Goal: Check status: Check status

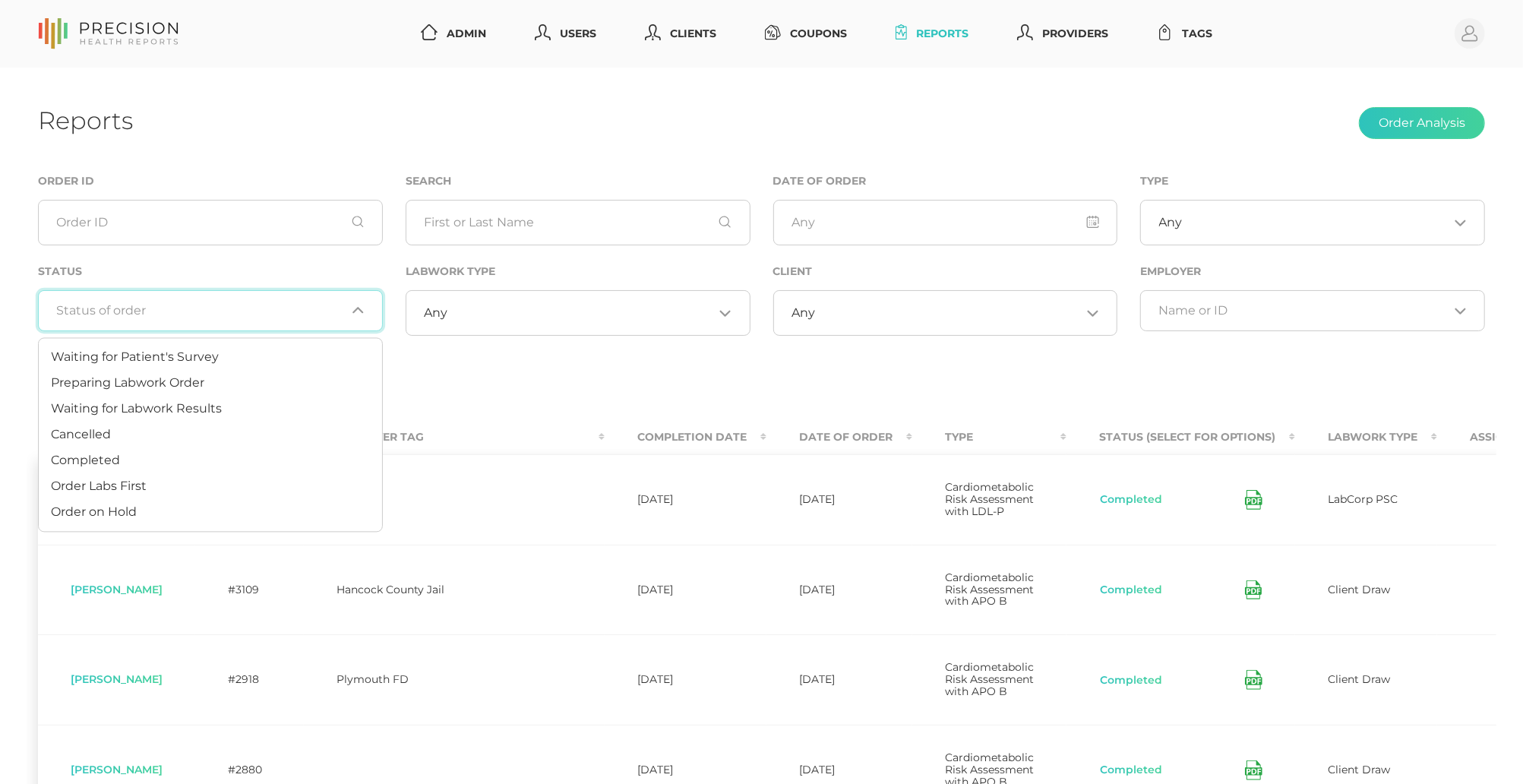
click at [272, 307] on input "Search for option" at bounding box center [202, 311] width 289 height 15
click at [186, 454] on li "Completed" at bounding box center [210, 460] width 344 height 26
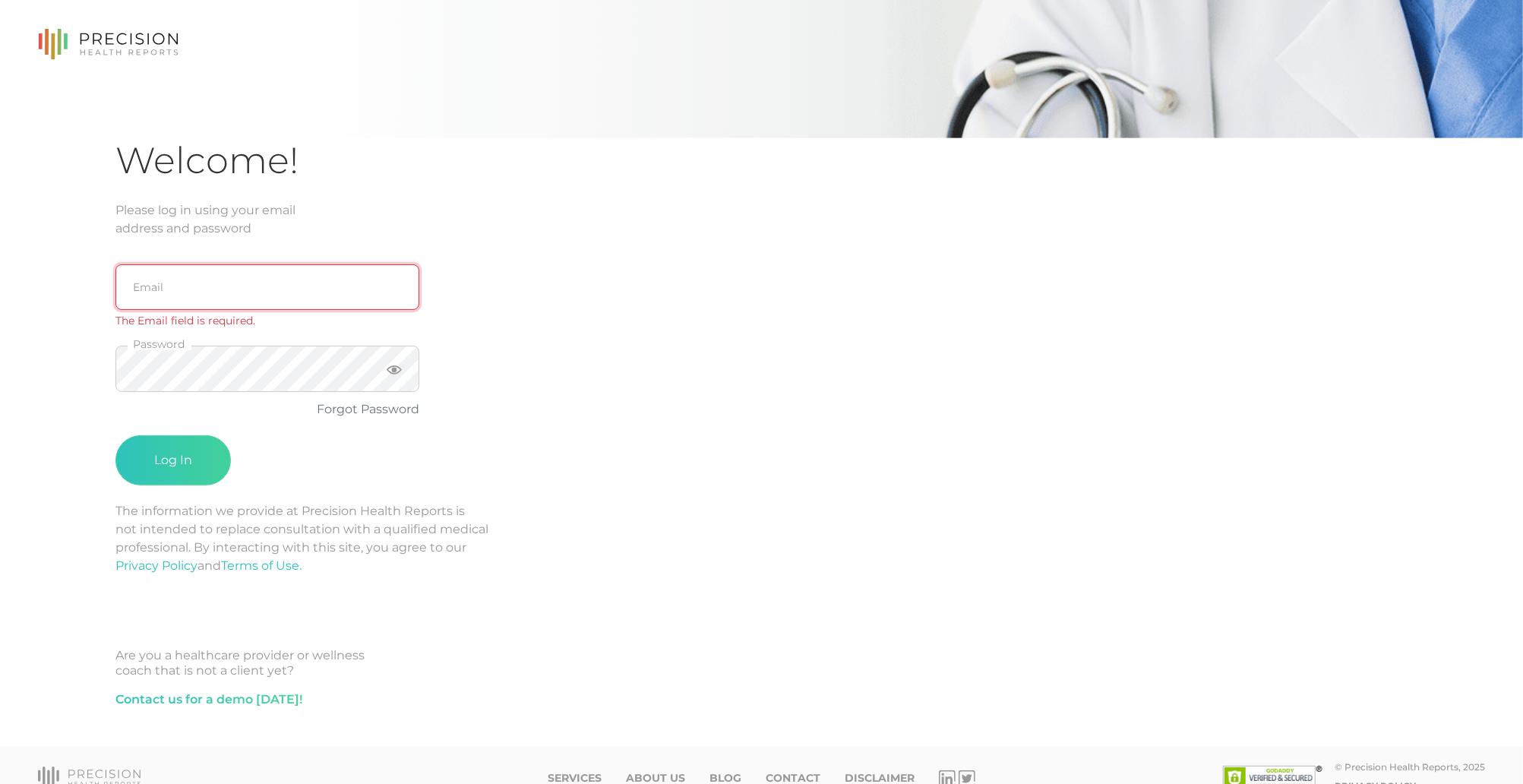
type input "[EMAIL_ADDRESS][DOMAIN_NAME]"
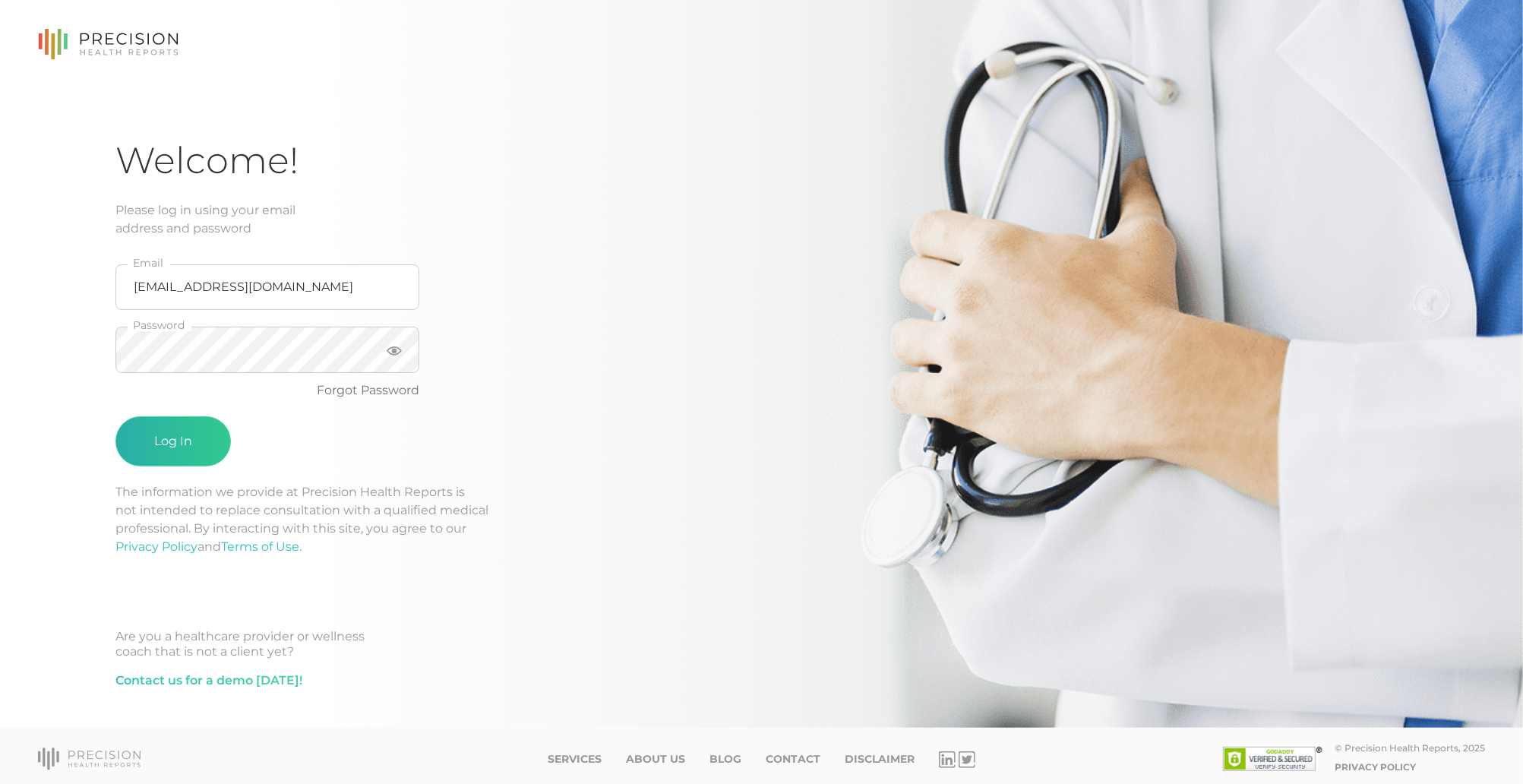
click at [146, 421] on button "Log In" at bounding box center [173, 441] width 116 height 50
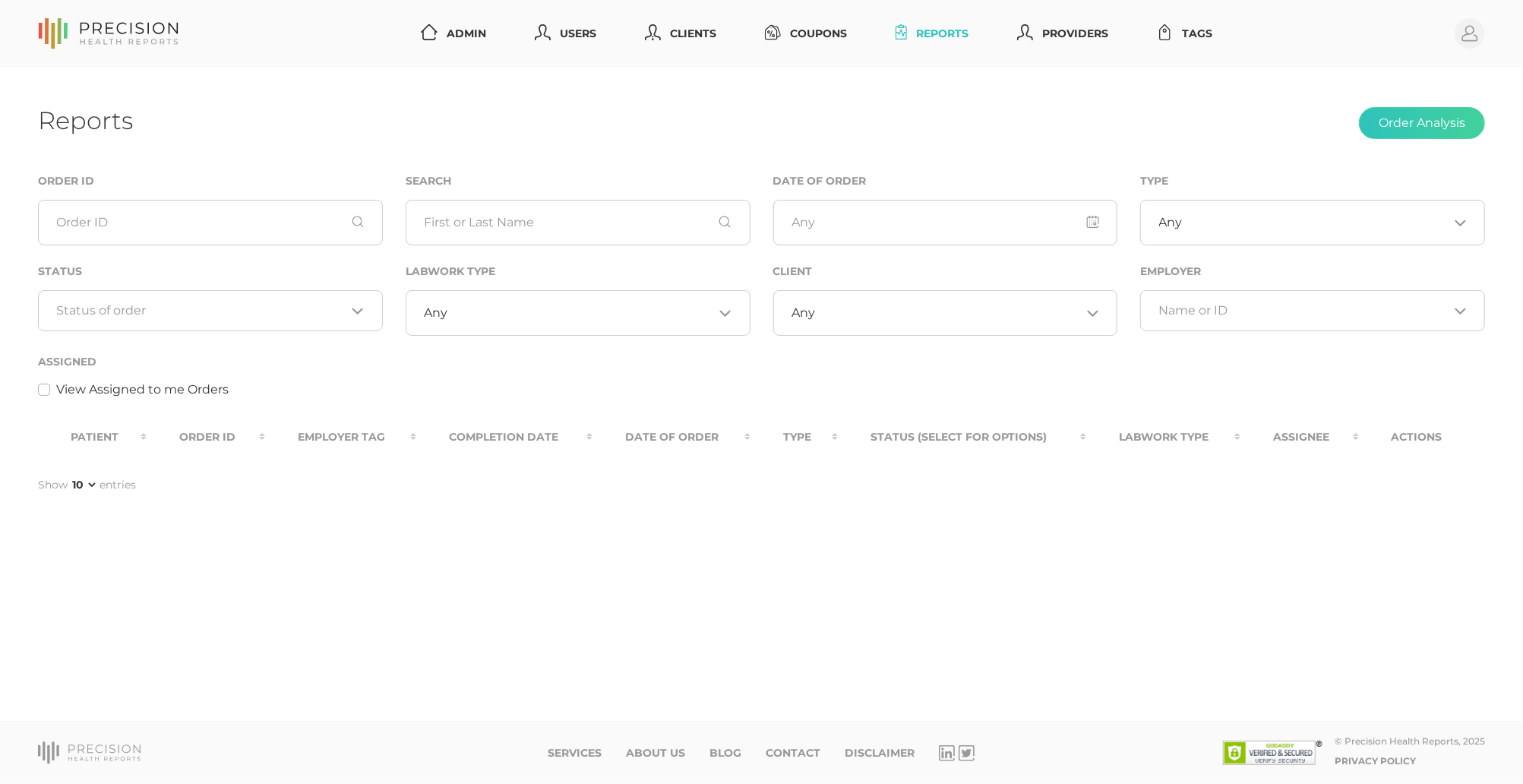
click at [286, 328] on div "Loading..." at bounding box center [211, 310] width 345 height 41
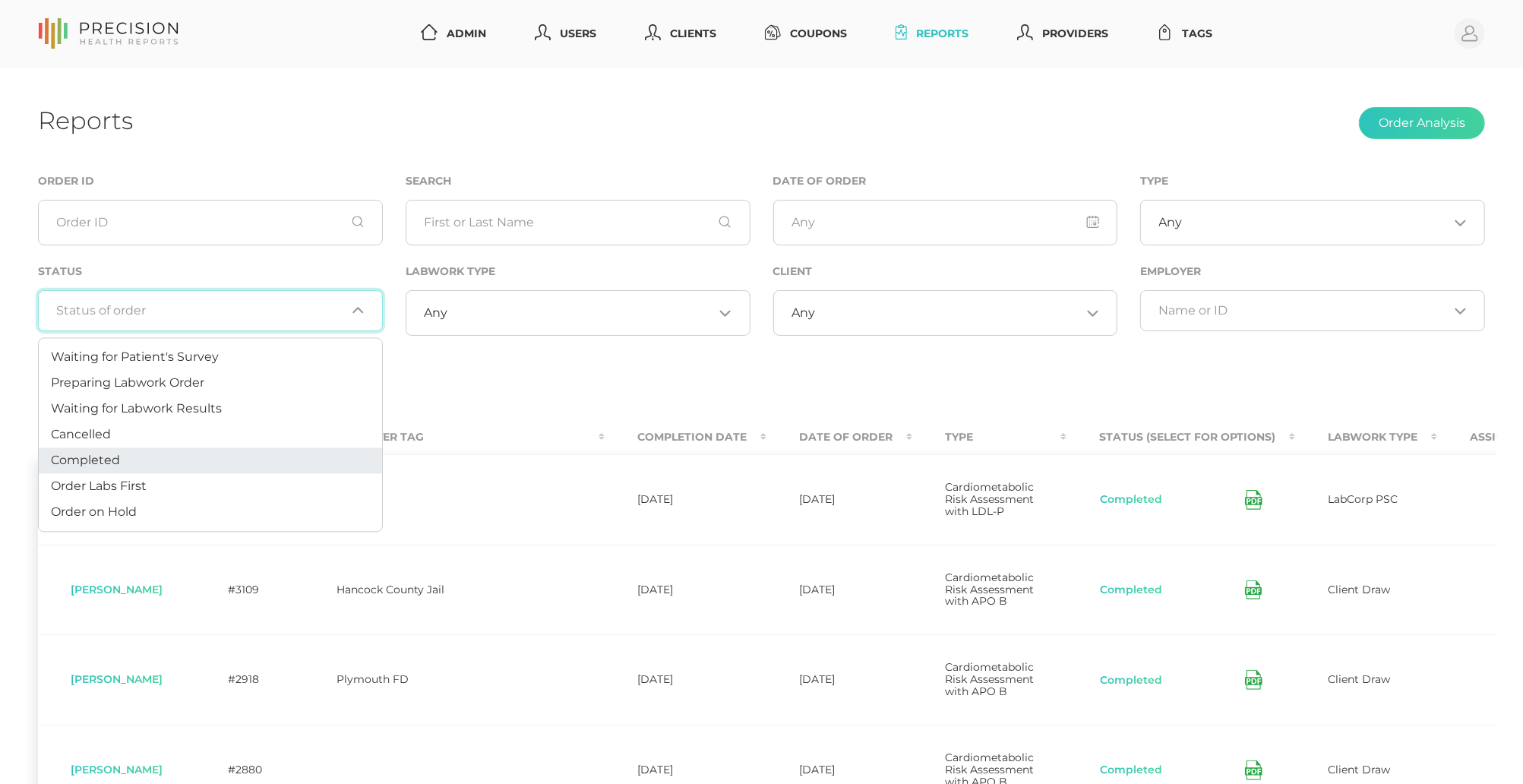
click at [194, 454] on li "Completed" at bounding box center [210, 460] width 344 height 26
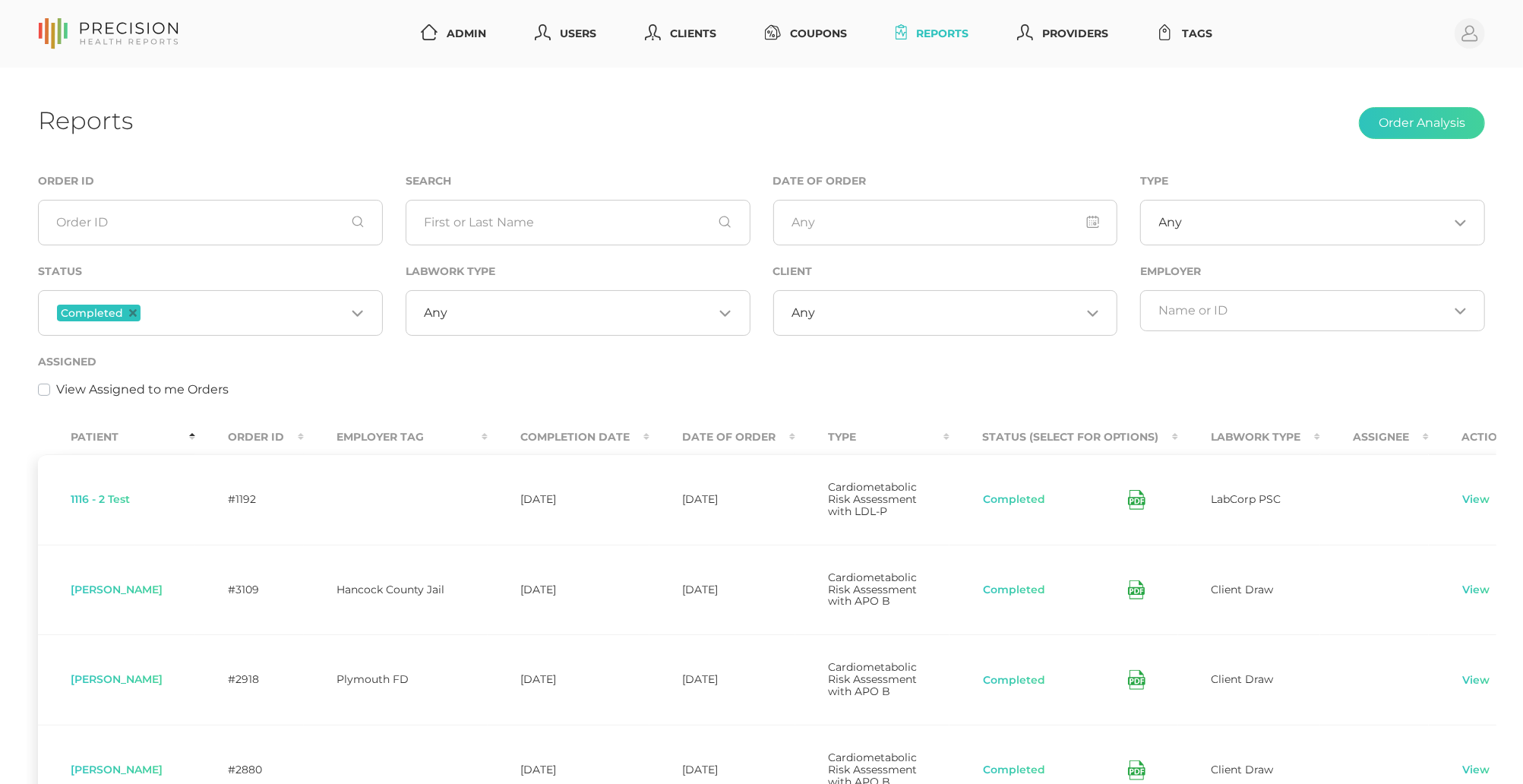
click at [539, 433] on th "Completion Date" at bounding box center [569, 437] width 162 height 34
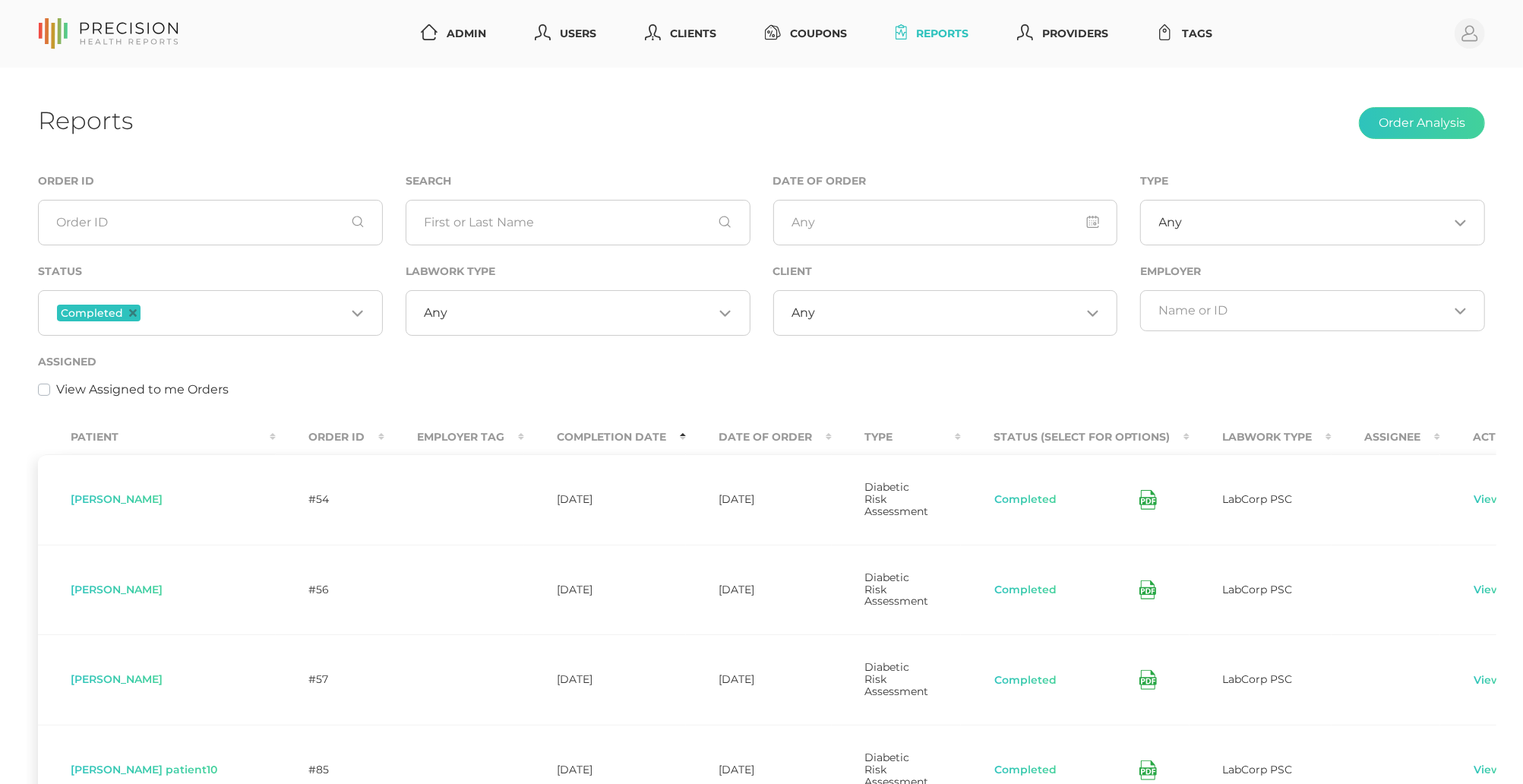
click at [539, 433] on th "Completion Date" at bounding box center [605, 437] width 162 height 34
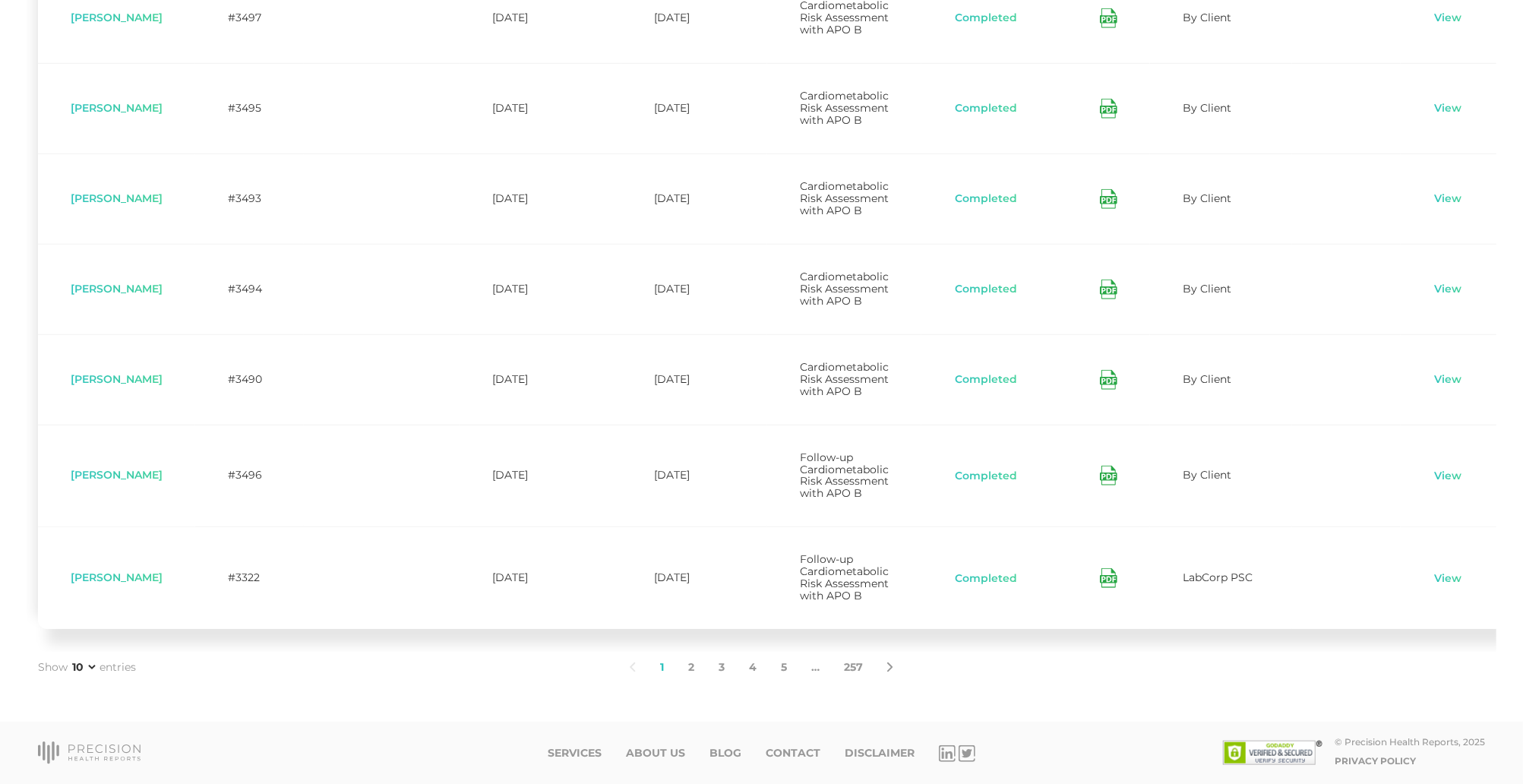
scroll to position [841, 0]
select select "50"
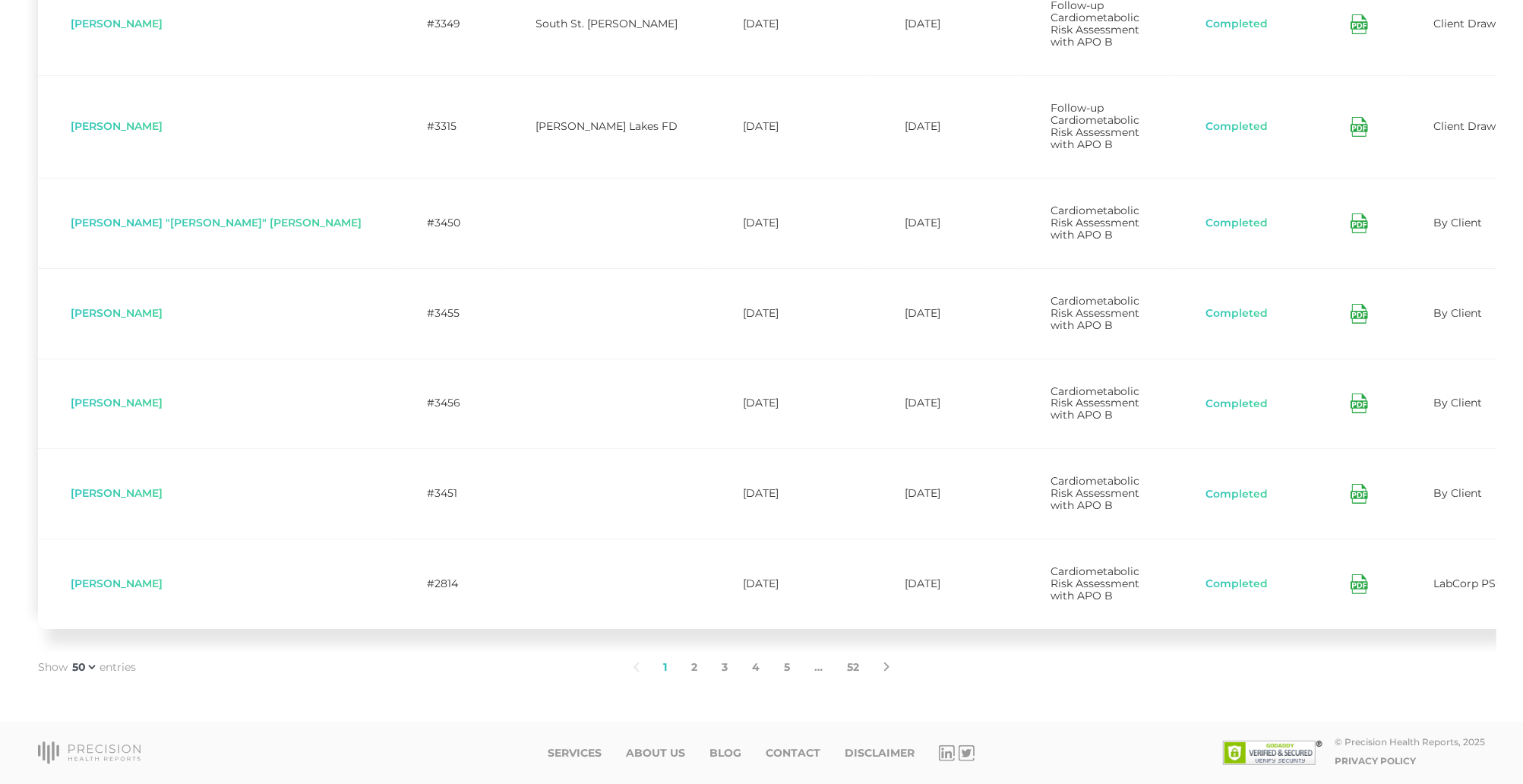
scroll to position [4884, 0]
click at [784, 668] on link "5" at bounding box center [788, 667] width 31 height 32
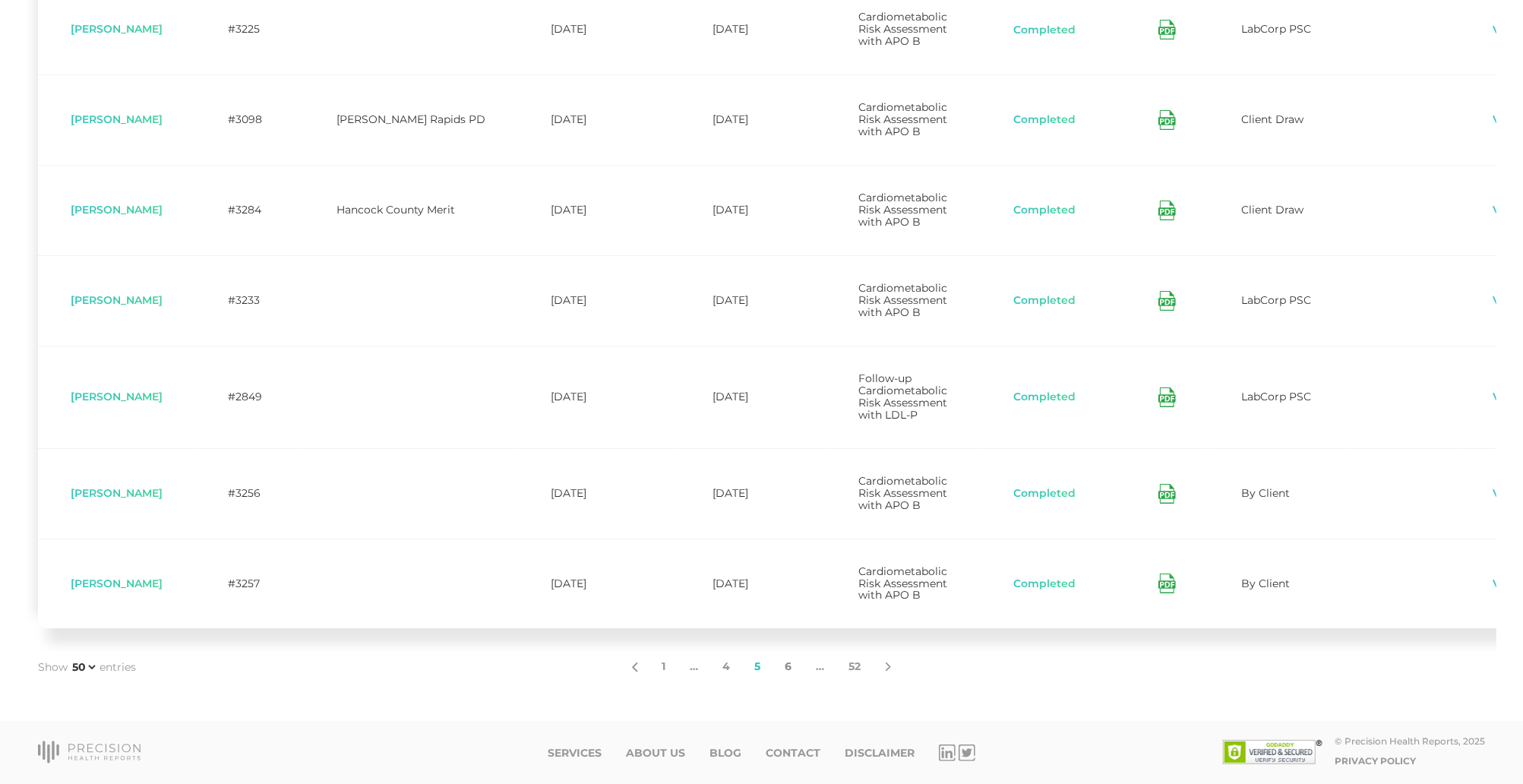
click at [786, 664] on link "6" at bounding box center [789, 666] width 32 height 32
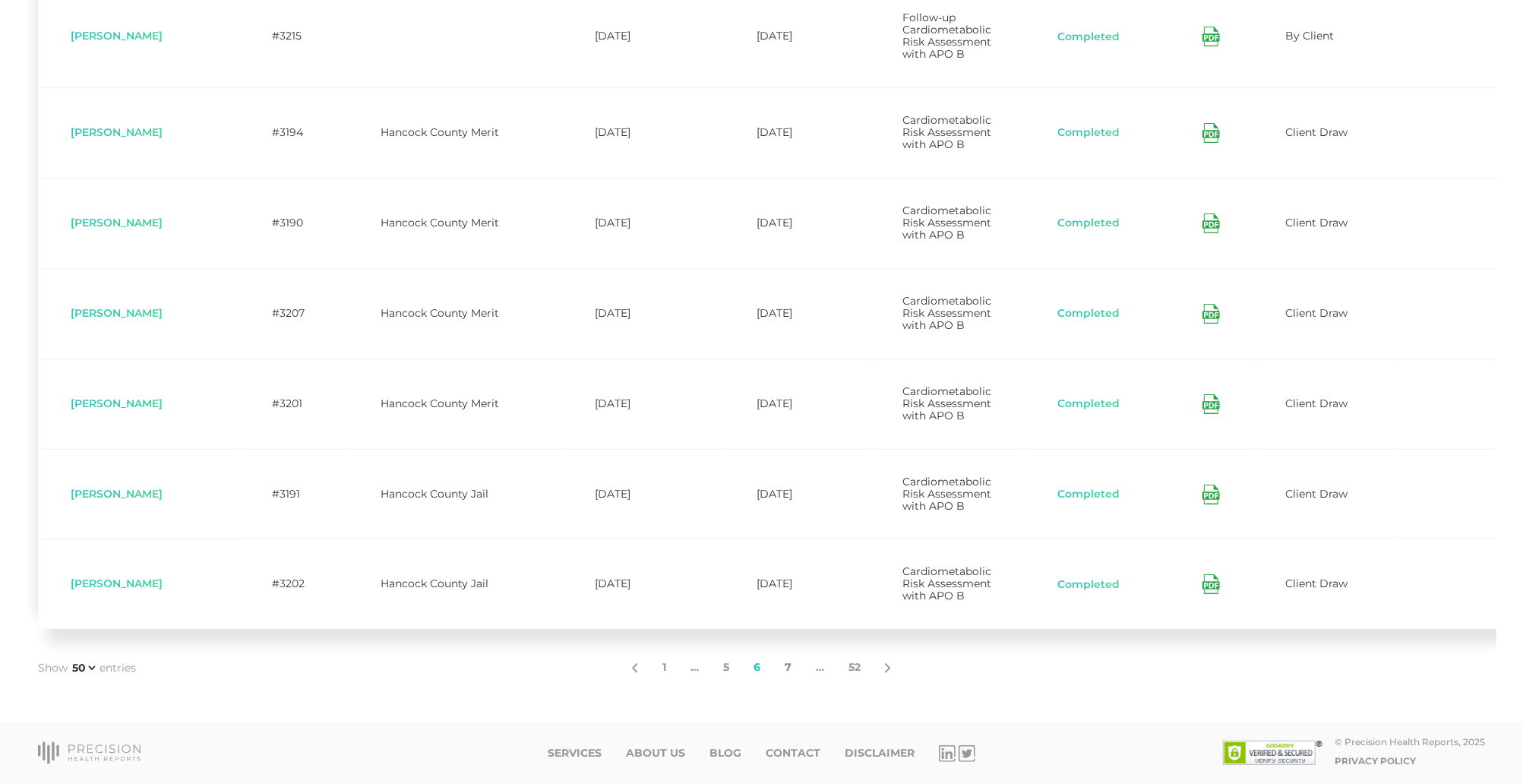
click at [789, 683] on link "7" at bounding box center [788, 667] width 32 height 32
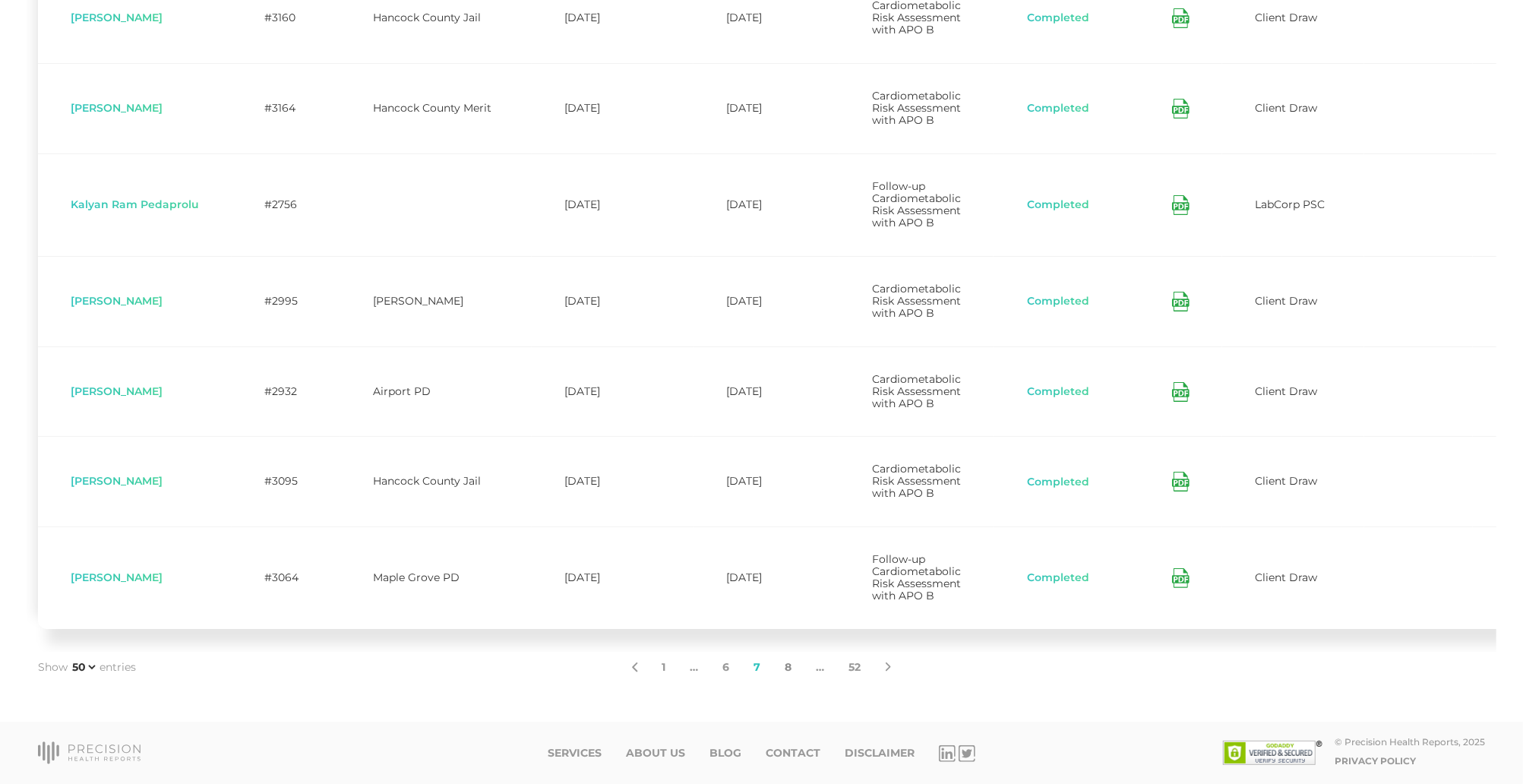
scroll to position [4872, 0]
click at [788, 665] on link "8" at bounding box center [789, 667] width 32 height 32
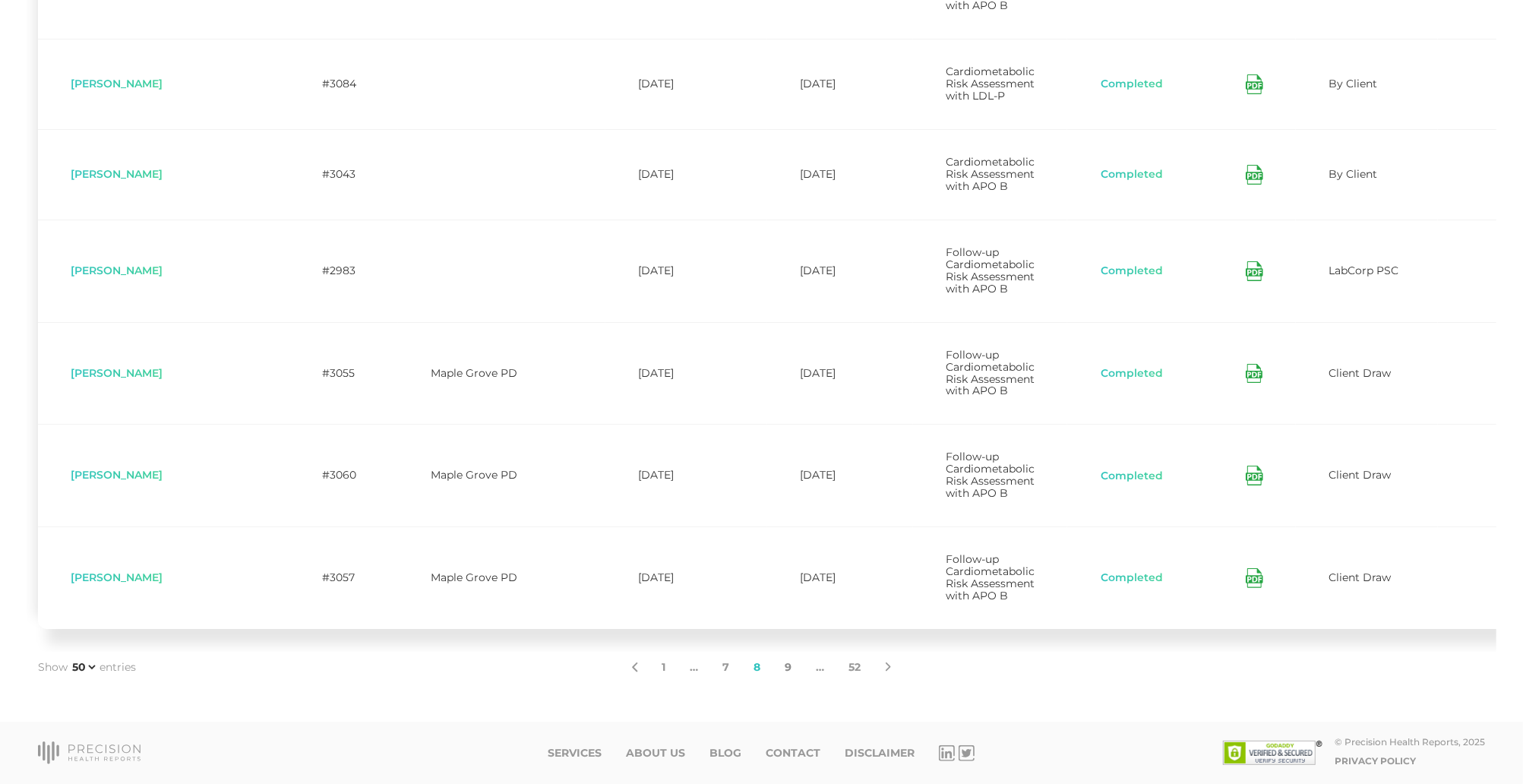
click at [787, 683] on link "9" at bounding box center [789, 667] width 32 height 32
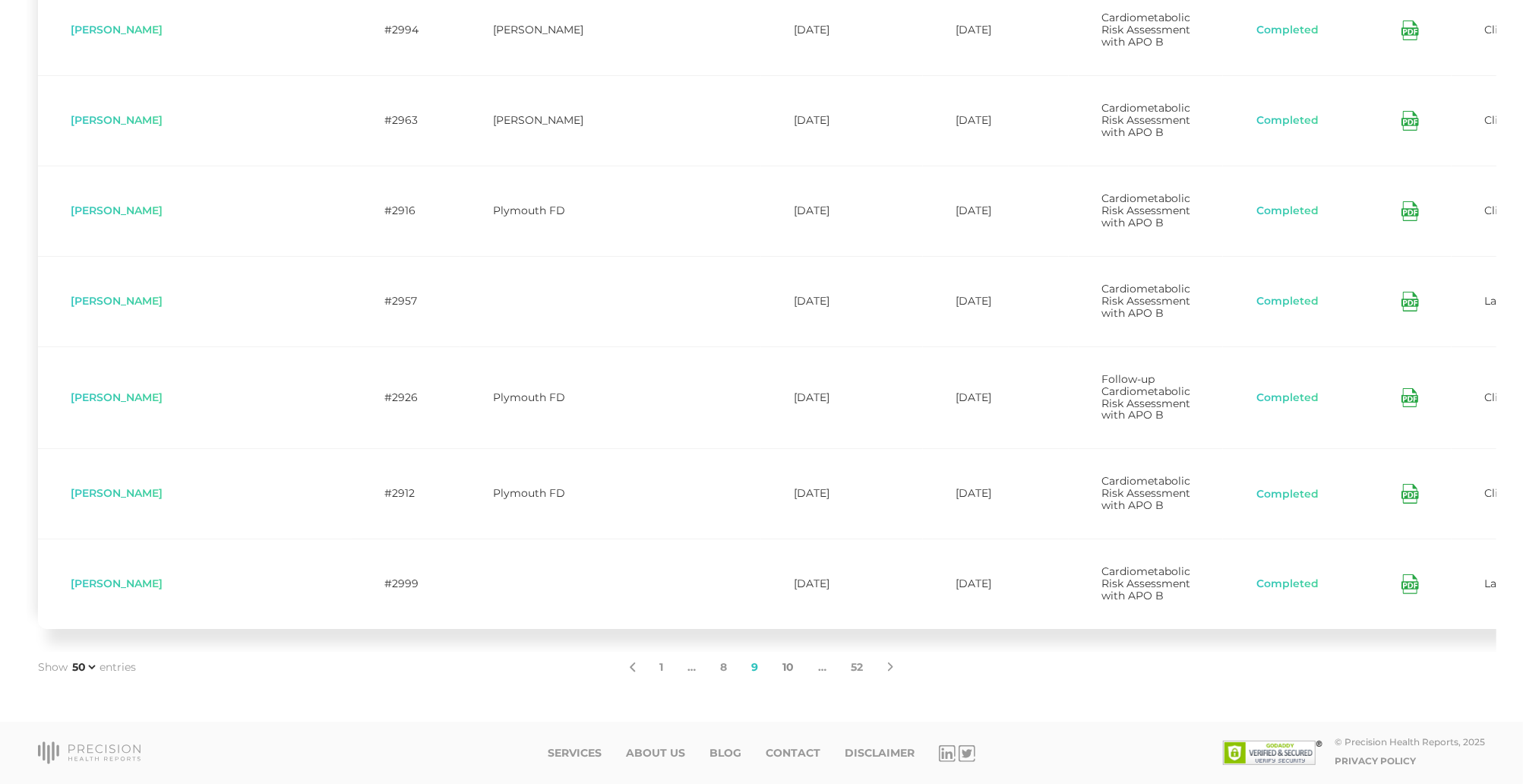
click at [794, 664] on link "10" at bounding box center [789, 667] width 35 height 32
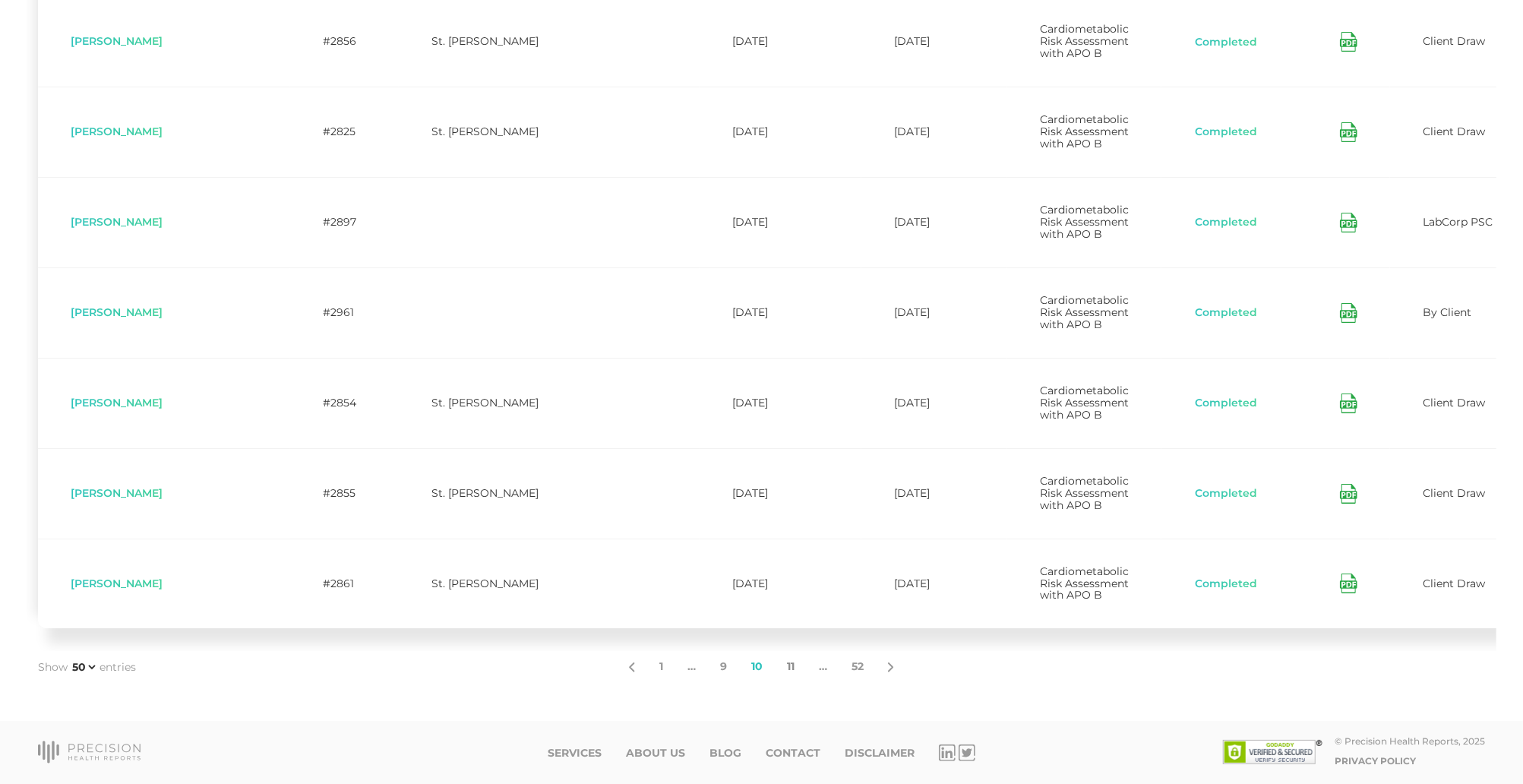
click at [791, 671] on link "11" at bounding box center [791, 666] width 32 height 32
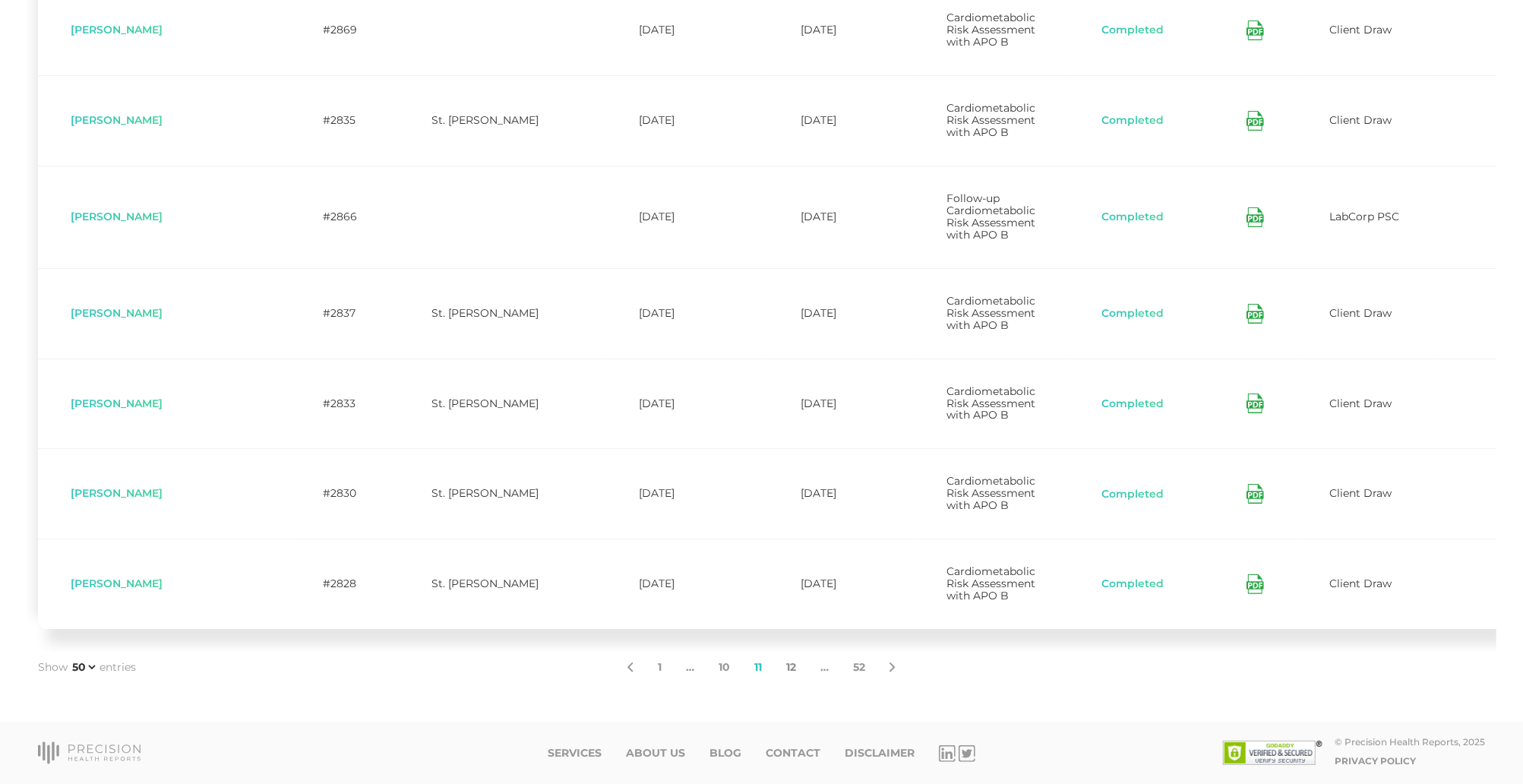
scroll to position [4872, 0]
click at [792, 667] on link "12" at bounding box center [792, 667] width 34 height 32
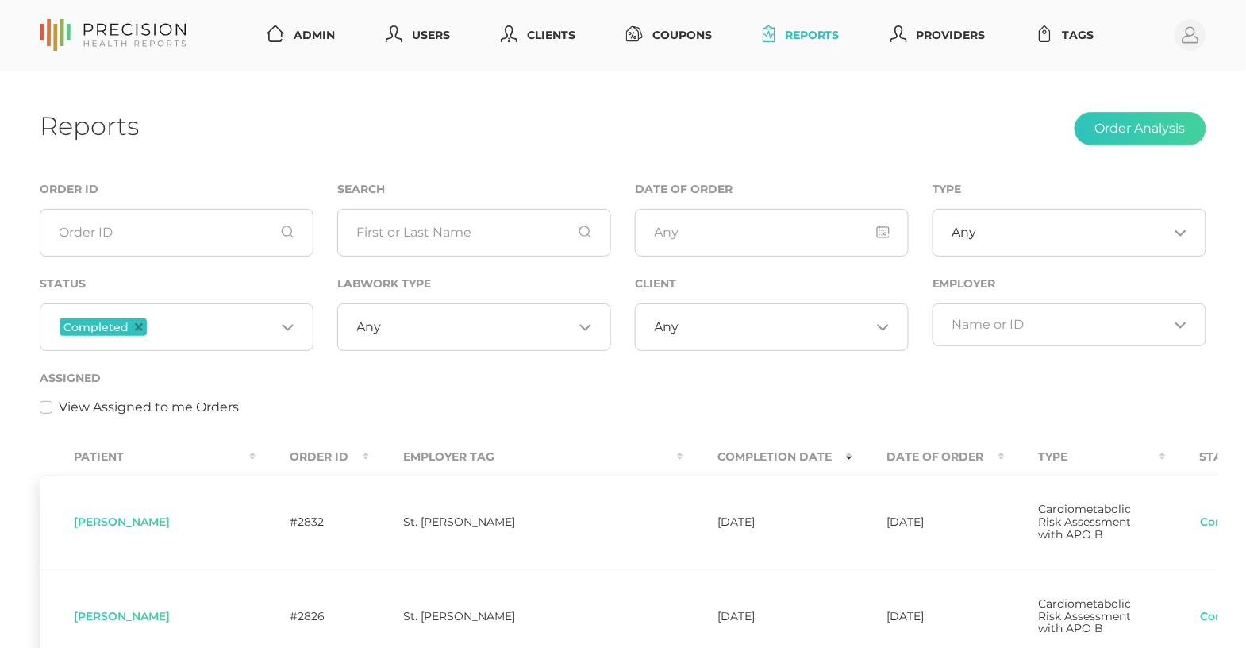
scroll to position [0, 0]
